Goal: Information Seeking & Learning: Understand process/instructions

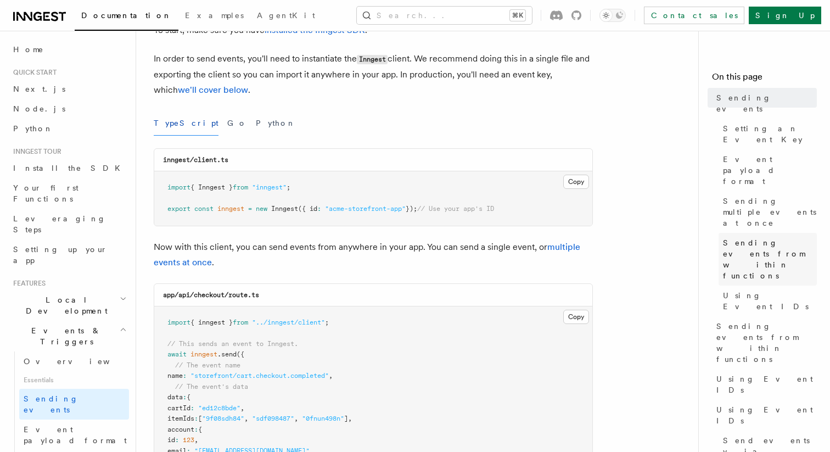
scroll to position [82, 0]
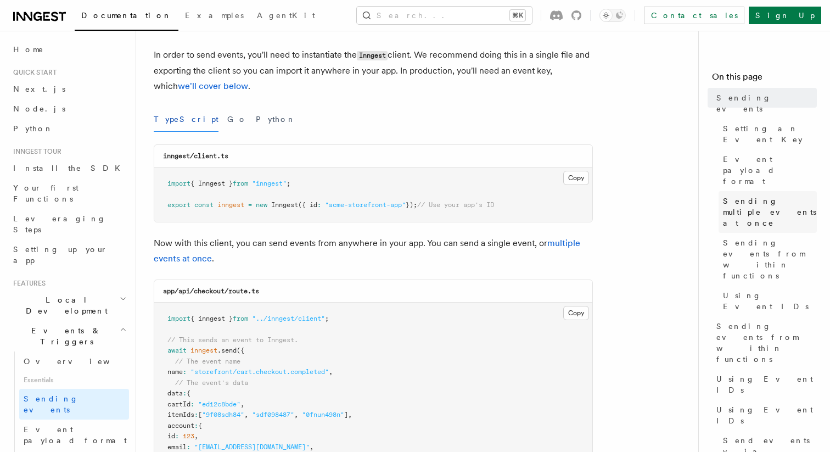
click at [782, 195] on span "Sending multiple events at once" at bounding box center [770, 211] width 94 height 33
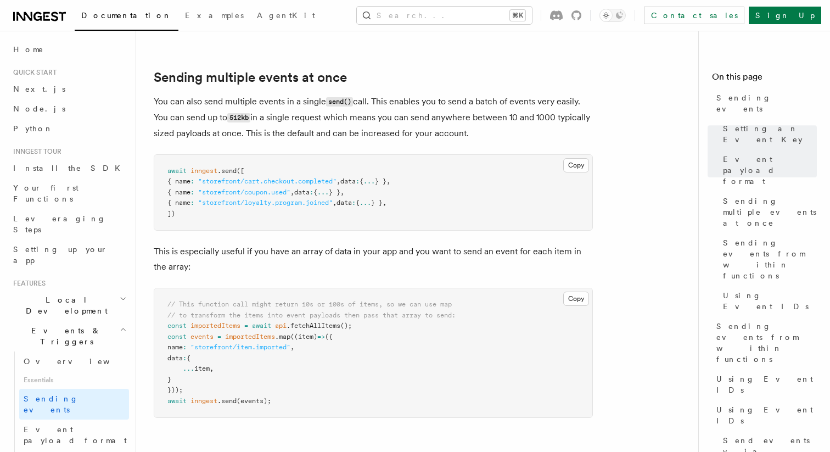
scroll to position [1287, 0]
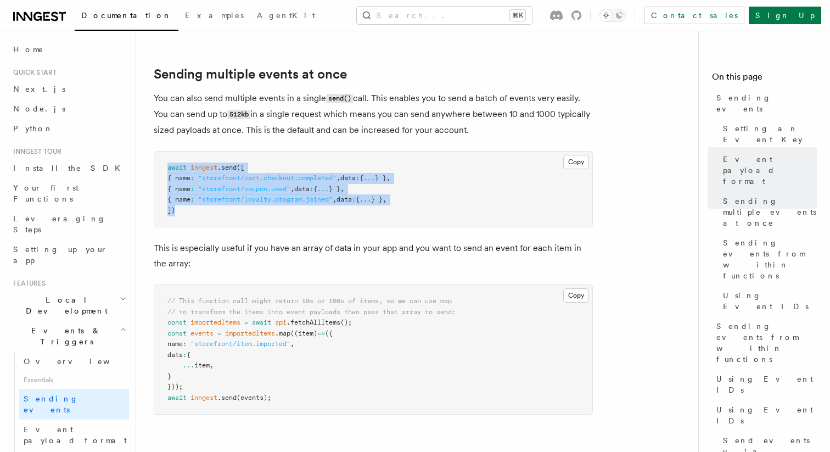
drag, startPoint x: 165, startPoint y: 154, endPoint x: 215, endPoint y: 213, distance: 77.2
click at [215, 213] on pre "await inngest .send ([ { name : "storefront/cart.checkout.completed" , data : {…" at bounding box center [373, 189] width 438 height 76
copy code "await inngest .send ([ { name : "storefront/cart.checkout.completed" , data : {…"
click at [507, 15] on button "Search... ⌘K" at bounding box center [444, 16] width 175 height 18
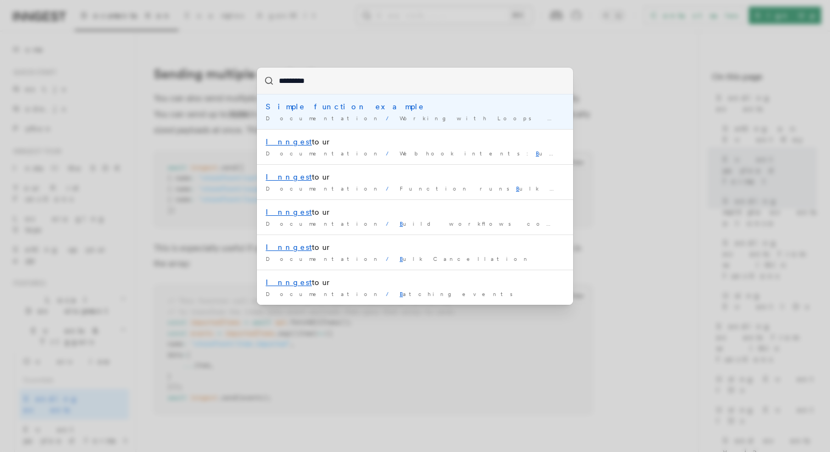
type input "**********"
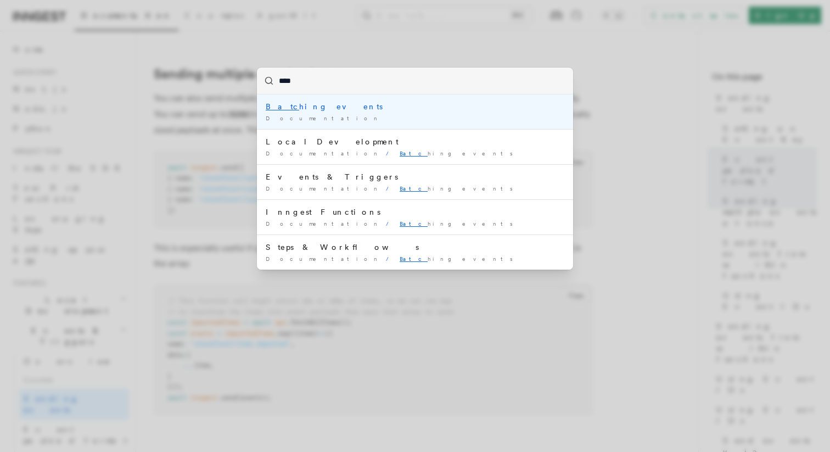
type input "*****"
click at [323, 111] on div "Batch ing events" at bounding box center [415, 106] width 299 height 11
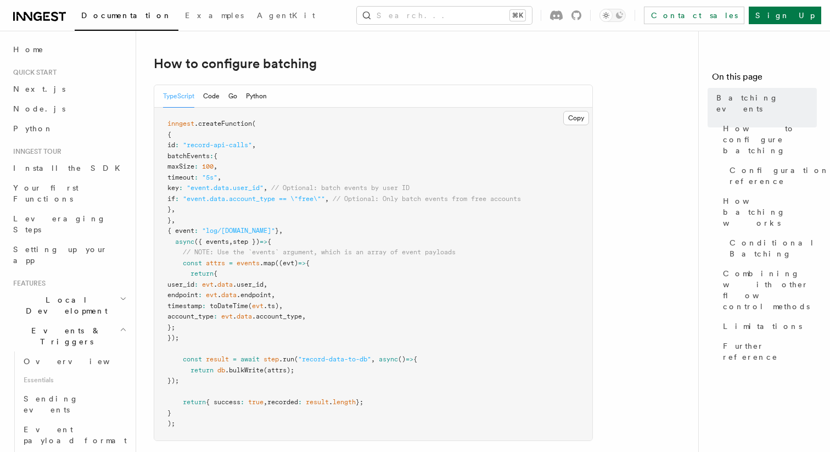
scroll to position [198, 0]
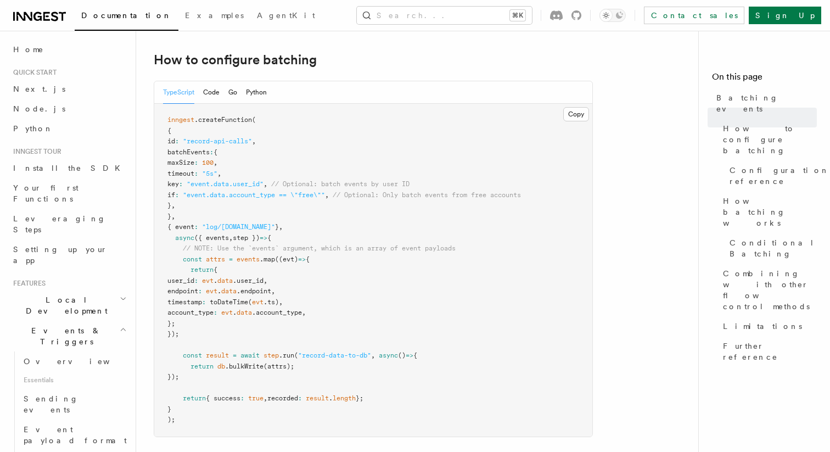
click at [362, 255] on pre "inngest .createFunction ( { id : "record-api-calls" , batchEvents : { maxSize :…" at bounding box center [373, 270] width 438 height 333
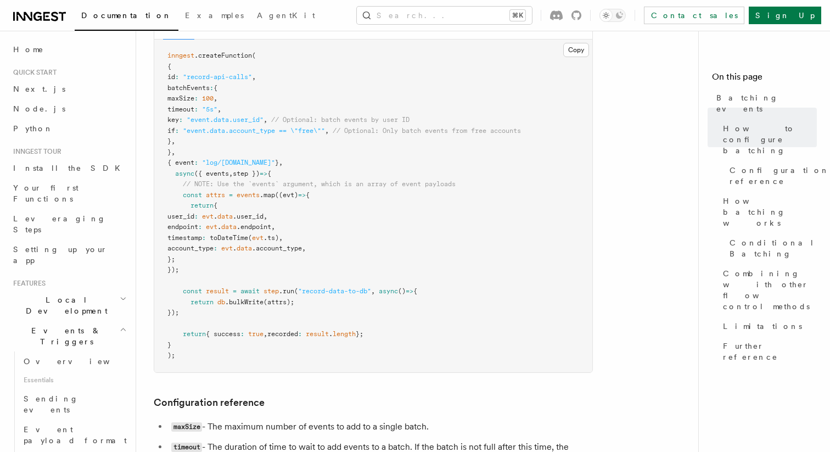
scroll to position [266, 0]
